Goal: Check status

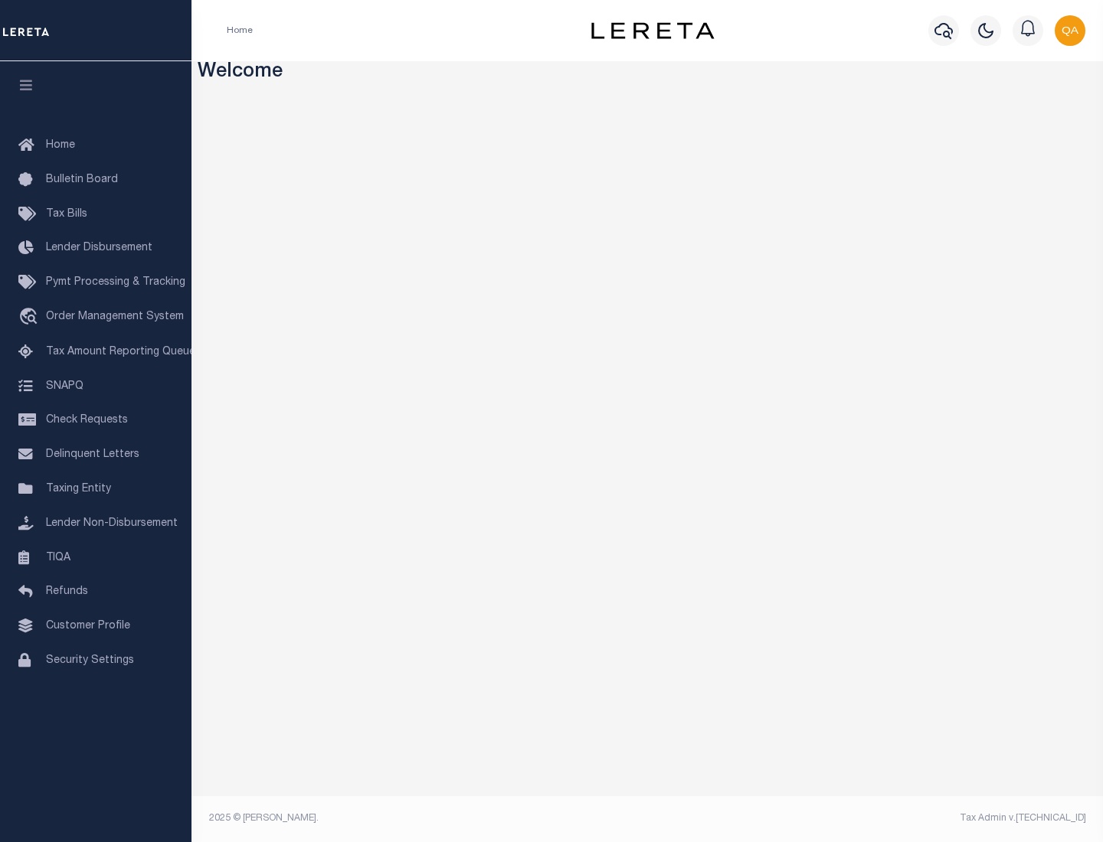
click at [96, 420] on span "Check Requests" at bounding box center [87, 420] width 82 height 11
select select "50"
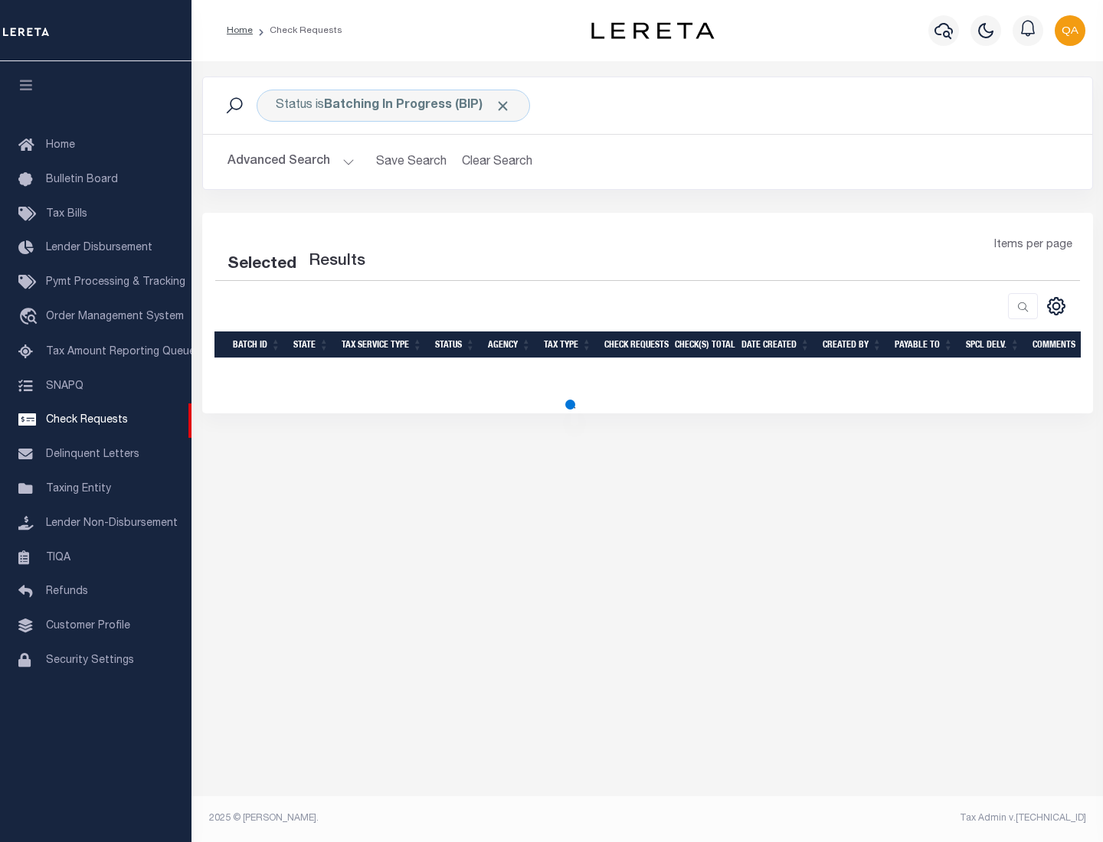
select select "50"
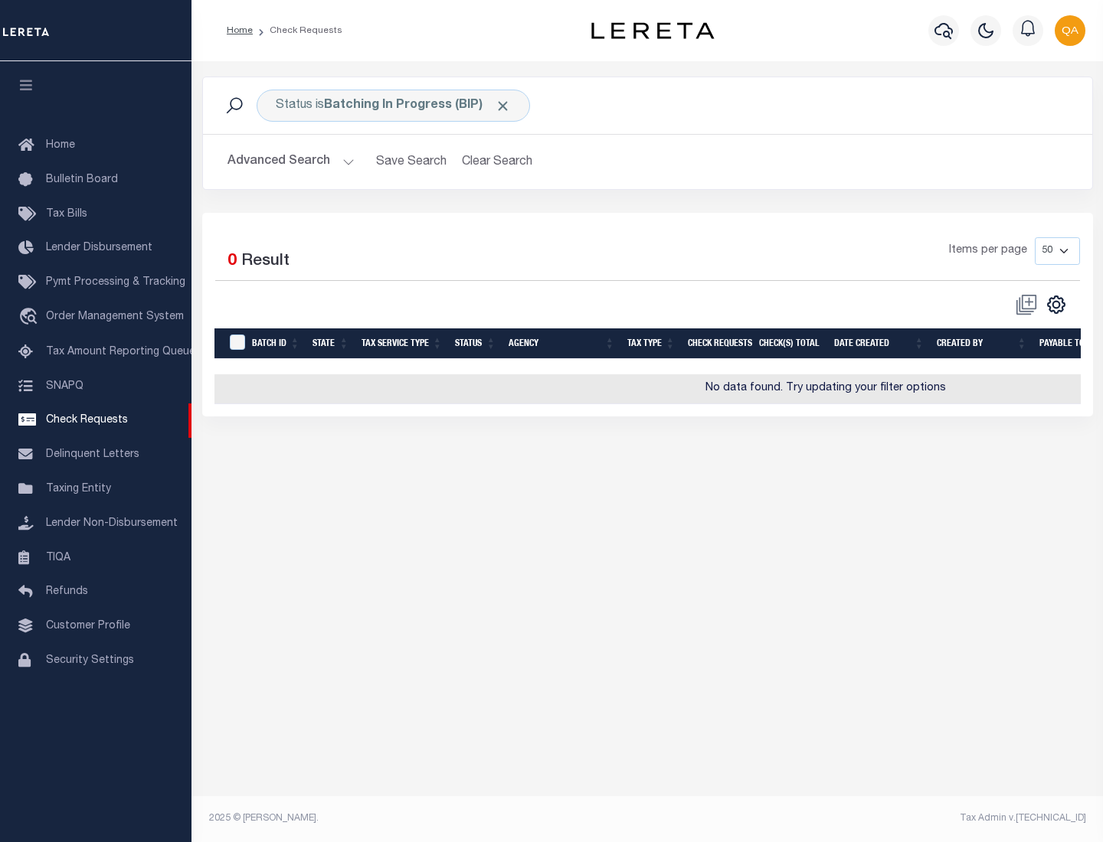
click at [503, 106] on span "Click to Remove" at bounding box center [503, 106] width 16 height 16
